Goal: Information Seeking & Learning: Learn about a topic

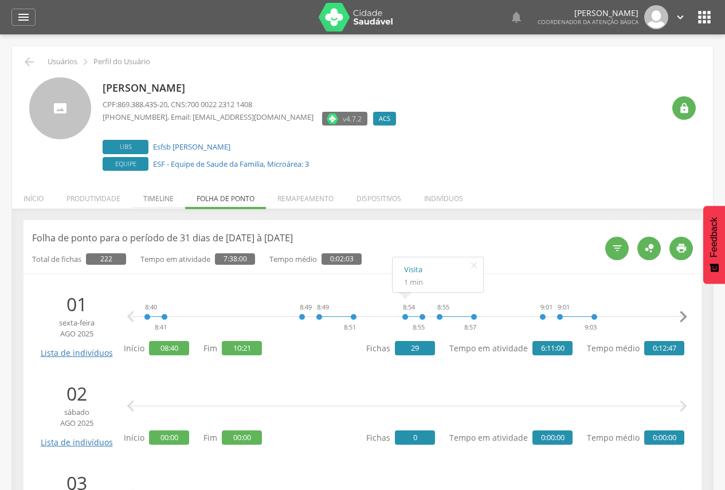
click at [152, 197] on li "Timeline" at bounding box center [158, 195] width 53 height 27
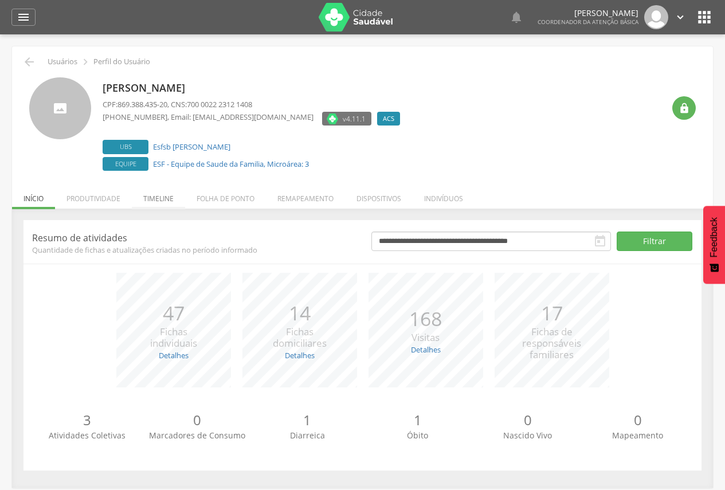
click at [166, 195] on li "Timeline" at bounding box center [158, 195] width 53 height 27
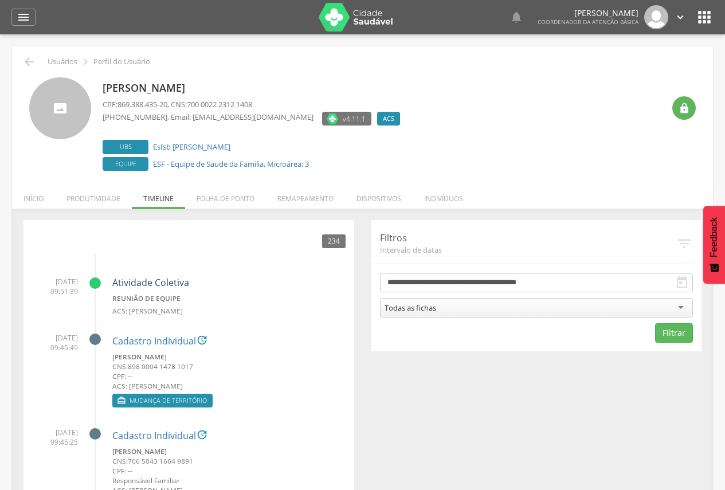
click at [163, 278] on link "Atividade Coletiva" at bounding box center [150, 282] width 77 height 13
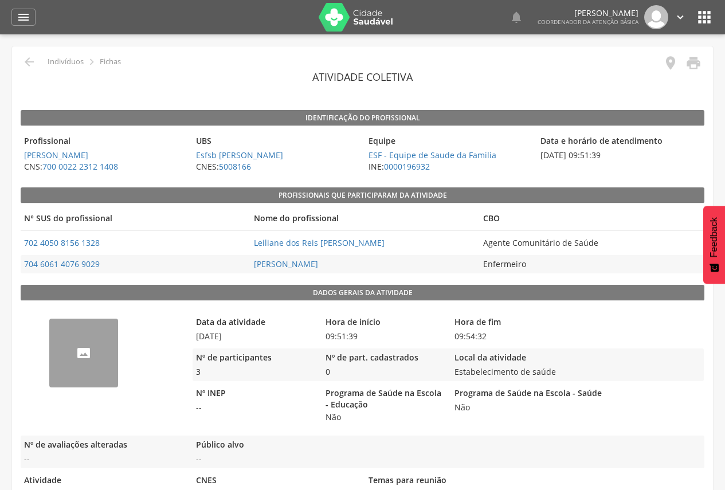
click at [49, 326] on img "68a4740e56a943d90201640c" at bounding box center [49, 326] width 0 height 0
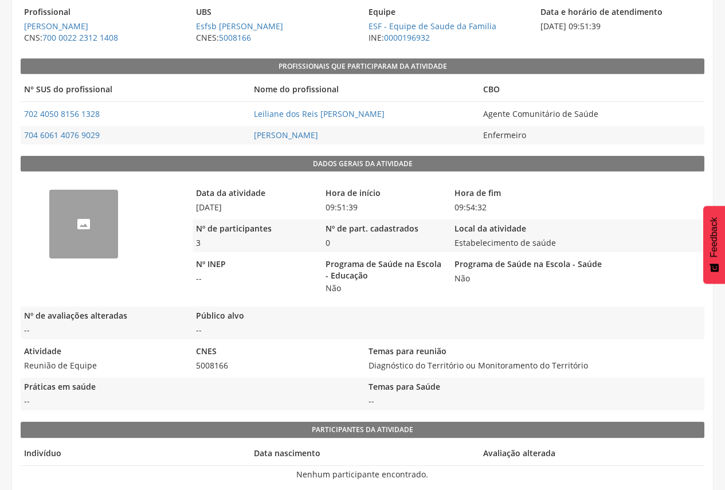
scroll to position [131, 0]
